Goal: Transaction & Acquisition: Obtain resource

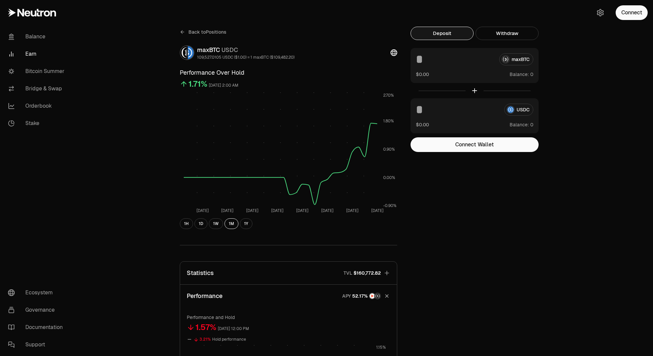
scroll to position [235, 0]
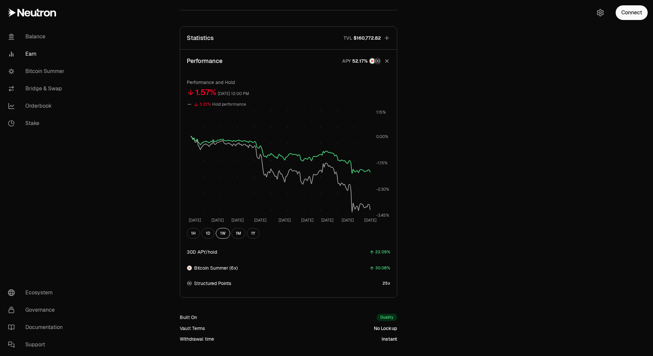
click at [637, 14] on button "Connect" at bounding box center [632, 12] width 32 height 15
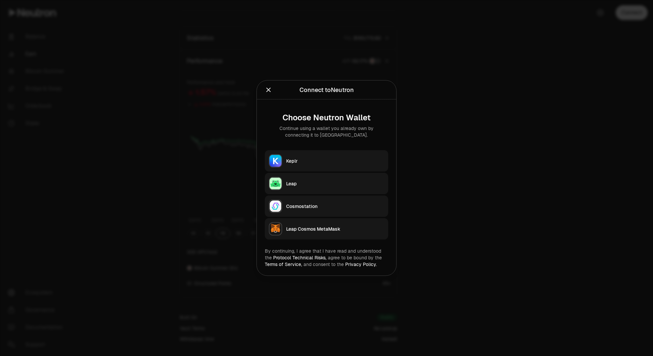
click at [343, 158] on div "Keplr" at bounding box center [335, 161] width 98 height 7
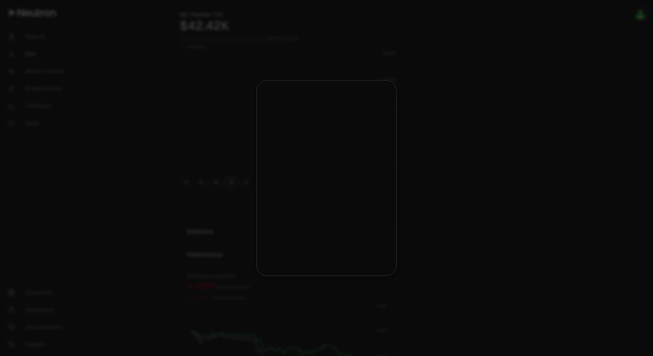
scroll to position [429, 0]
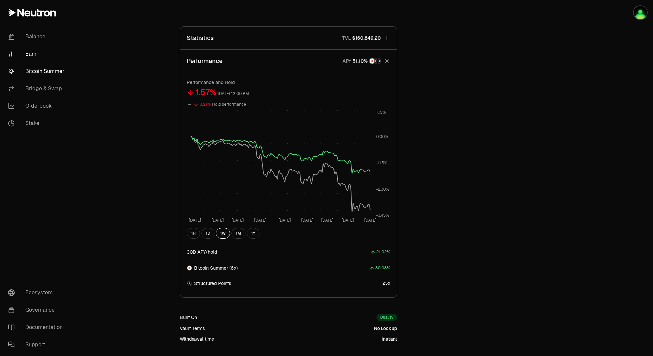
click at [36, 74] on link "Bitcoin Summer" at bounding box center [37, 71] width 69 height 17
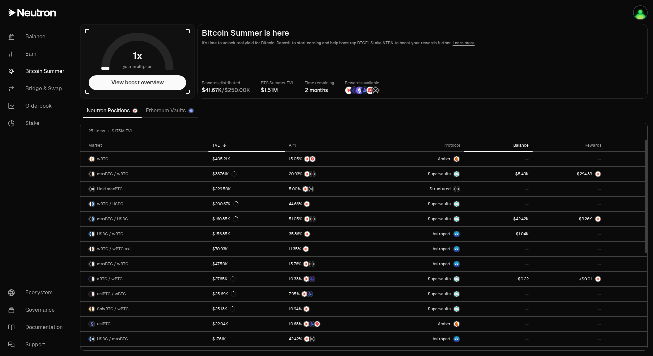
click at [520, 147] on div "Balance" at bounding box center [498, 145] width 61 height 5
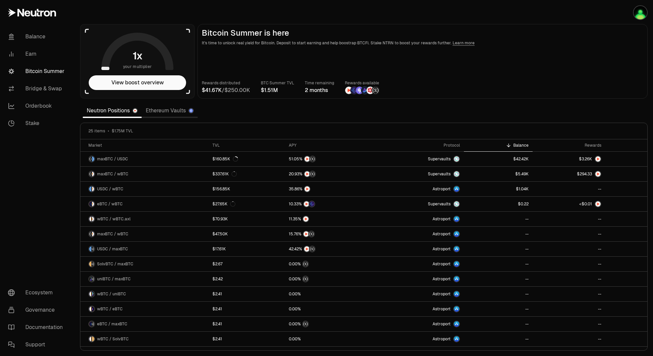
click at [582, 51] on main "Bitcoin Summer is here It's time to unlock real yield for Bitcoin. Deposit to s…" at bounding box center [422, 61] width 450 height 75
